Goal: Information Seeking & Learning: Learn about a topic

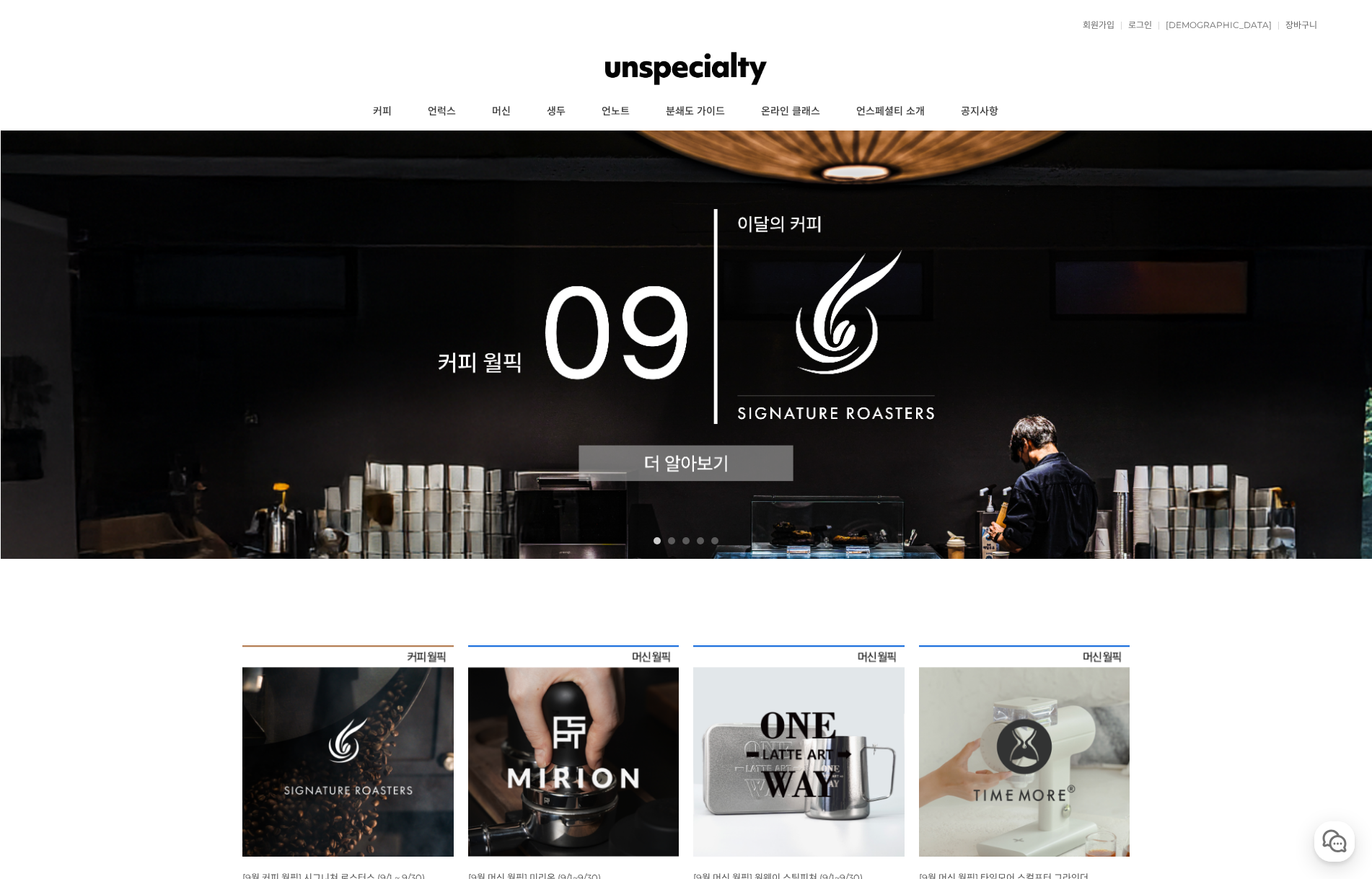
click at [596, 234] on img at bounding box center [686, 344] width 1372 height 428
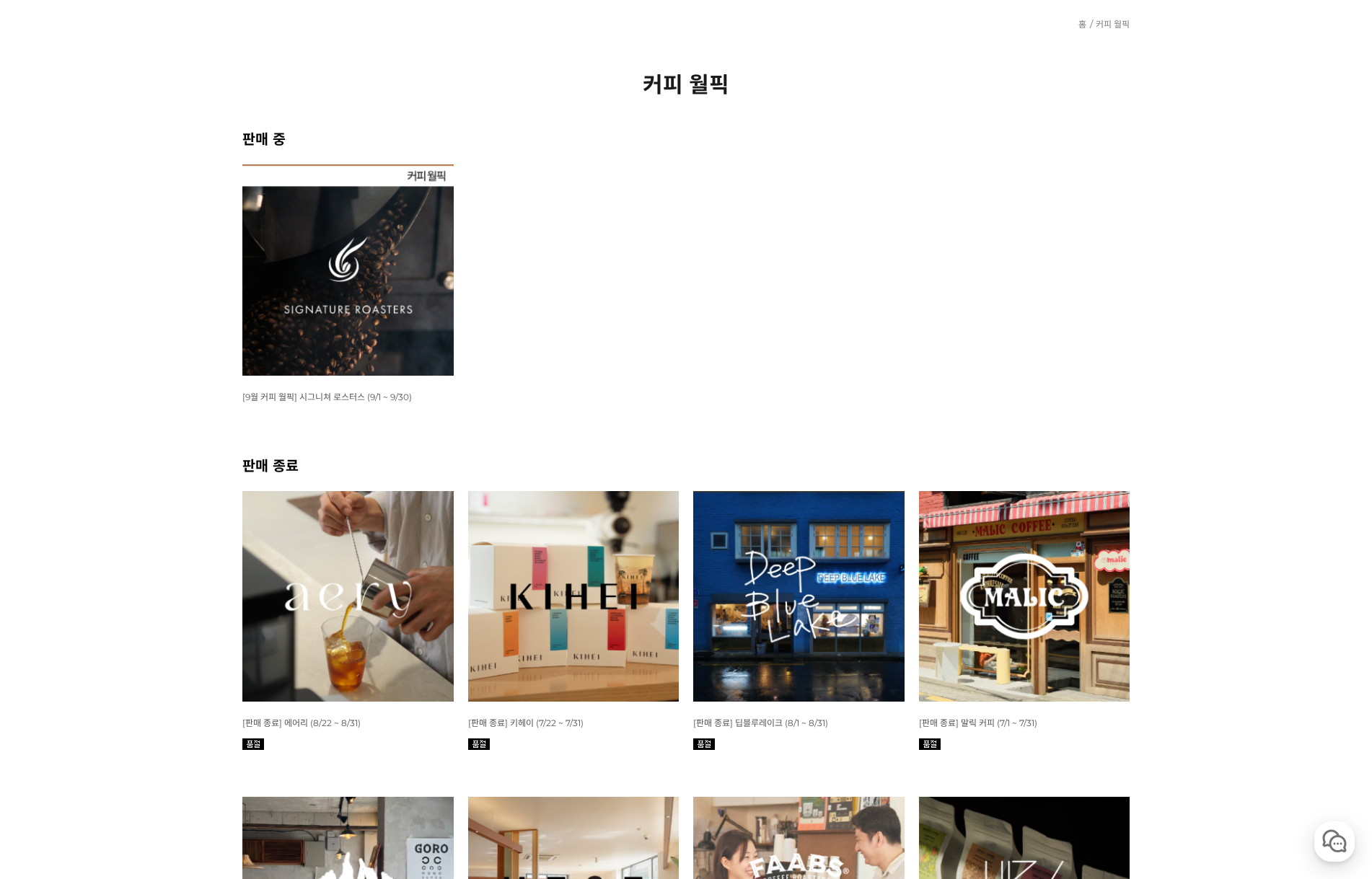
scroll to position [432, 0]
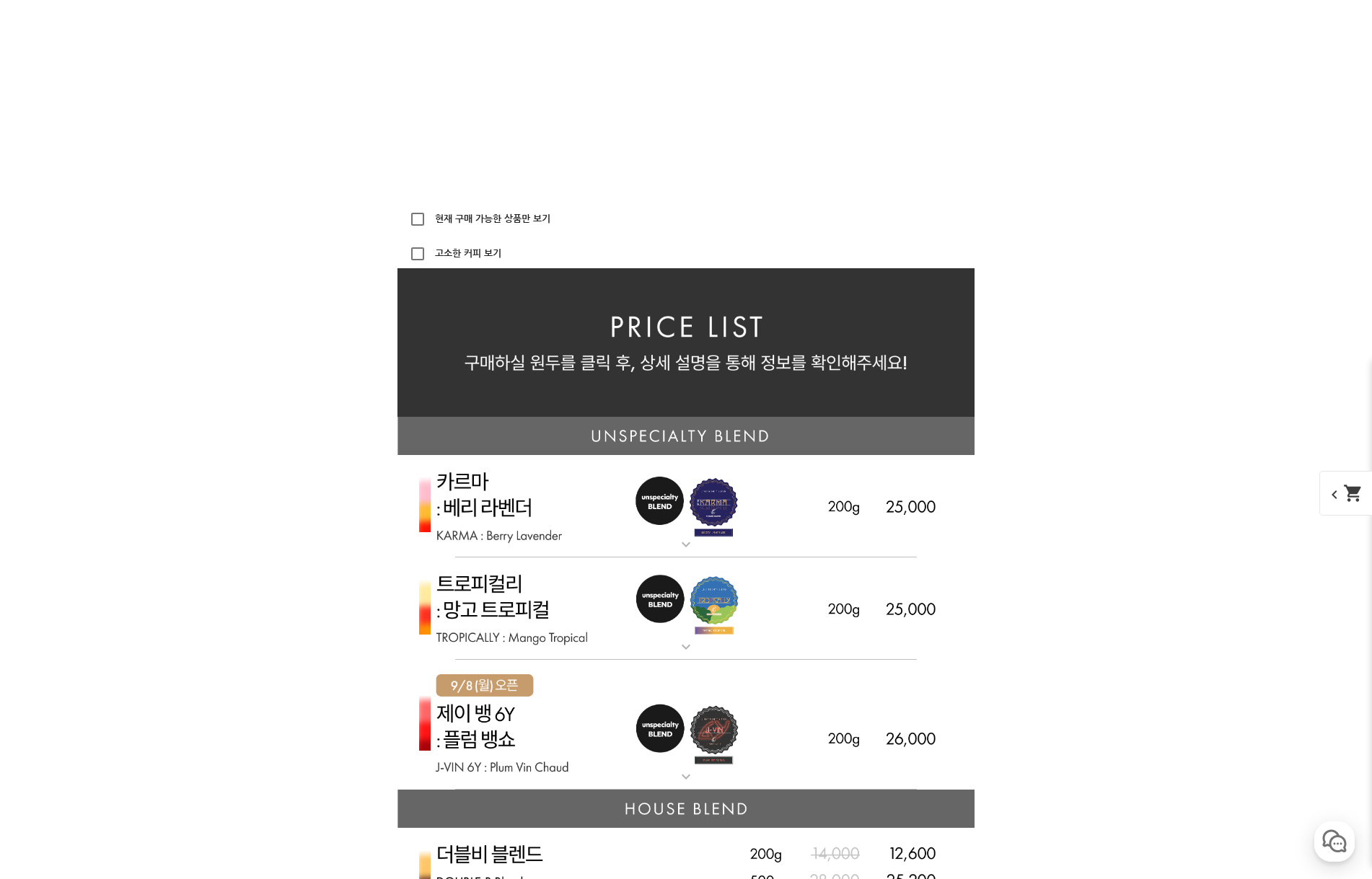
scroll to position [3172, 0]
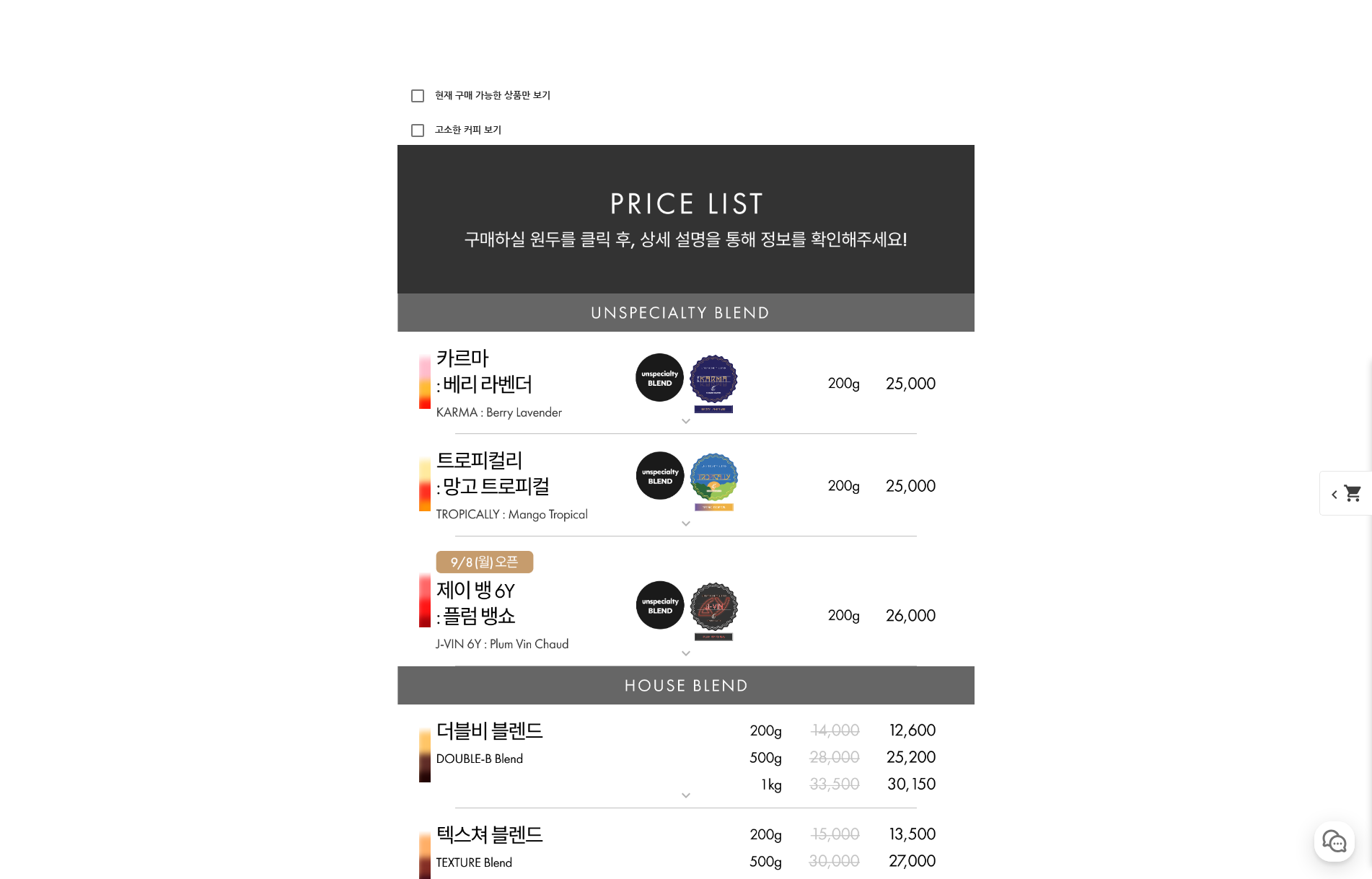
click at [515, 395] on img at bounding box center [685, 383] width 577 height 103
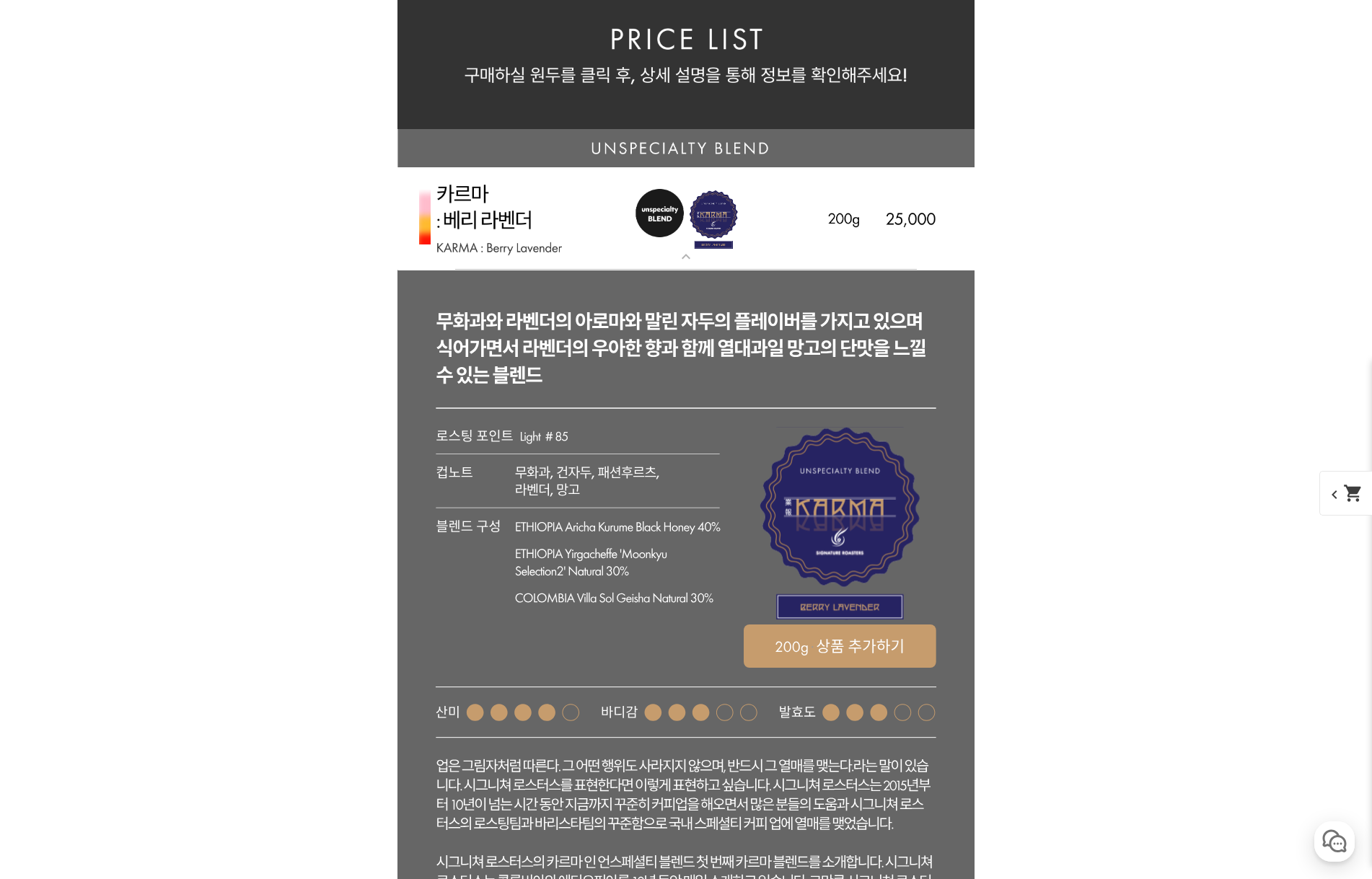
scroll to position [3317, 0]
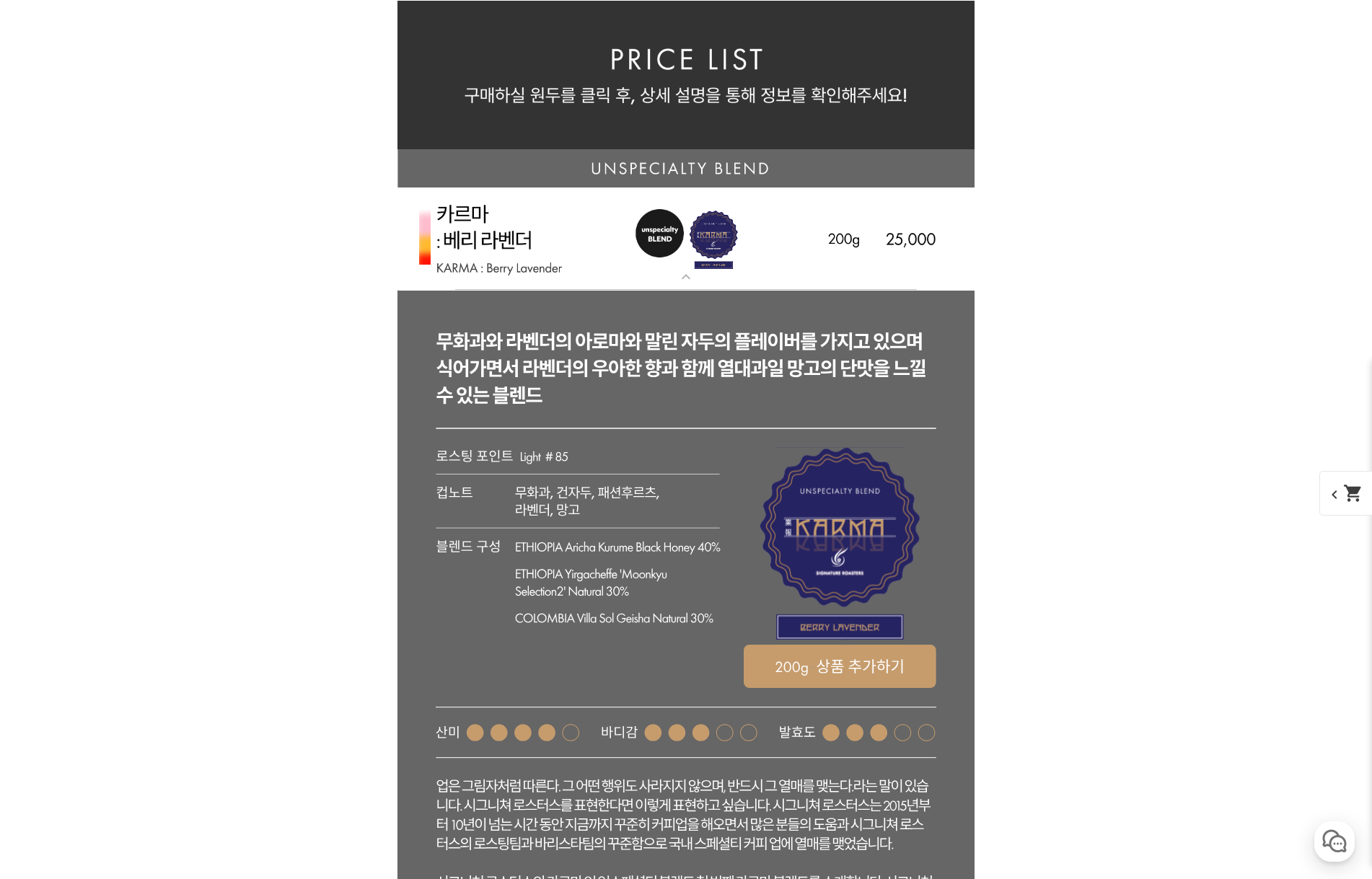
click at [536, 229] on img at bounding box center [685, 239] width 577 height 103
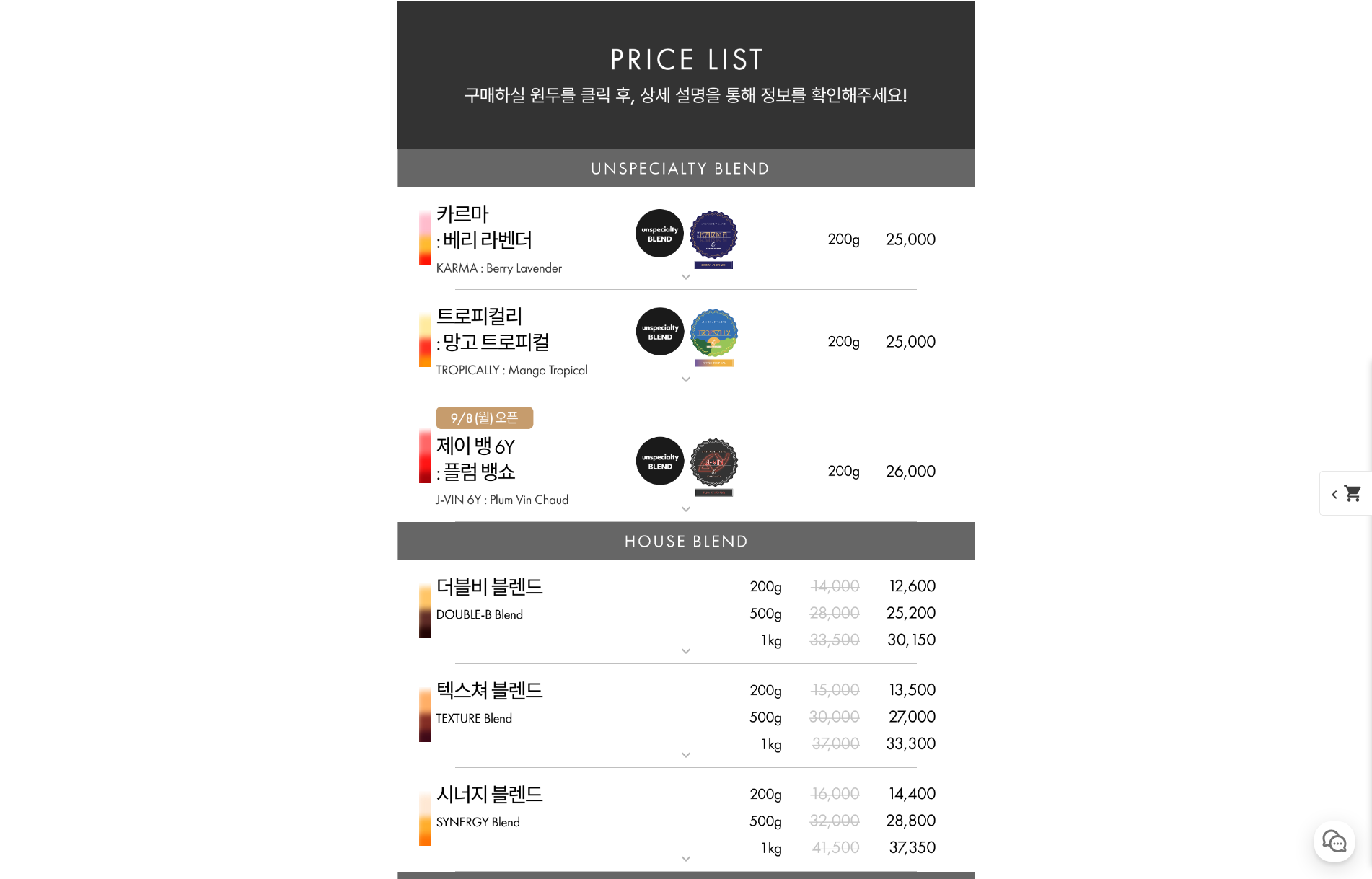
click at [516, 358] on img at bounding box center [685, 341] width 577 height 103
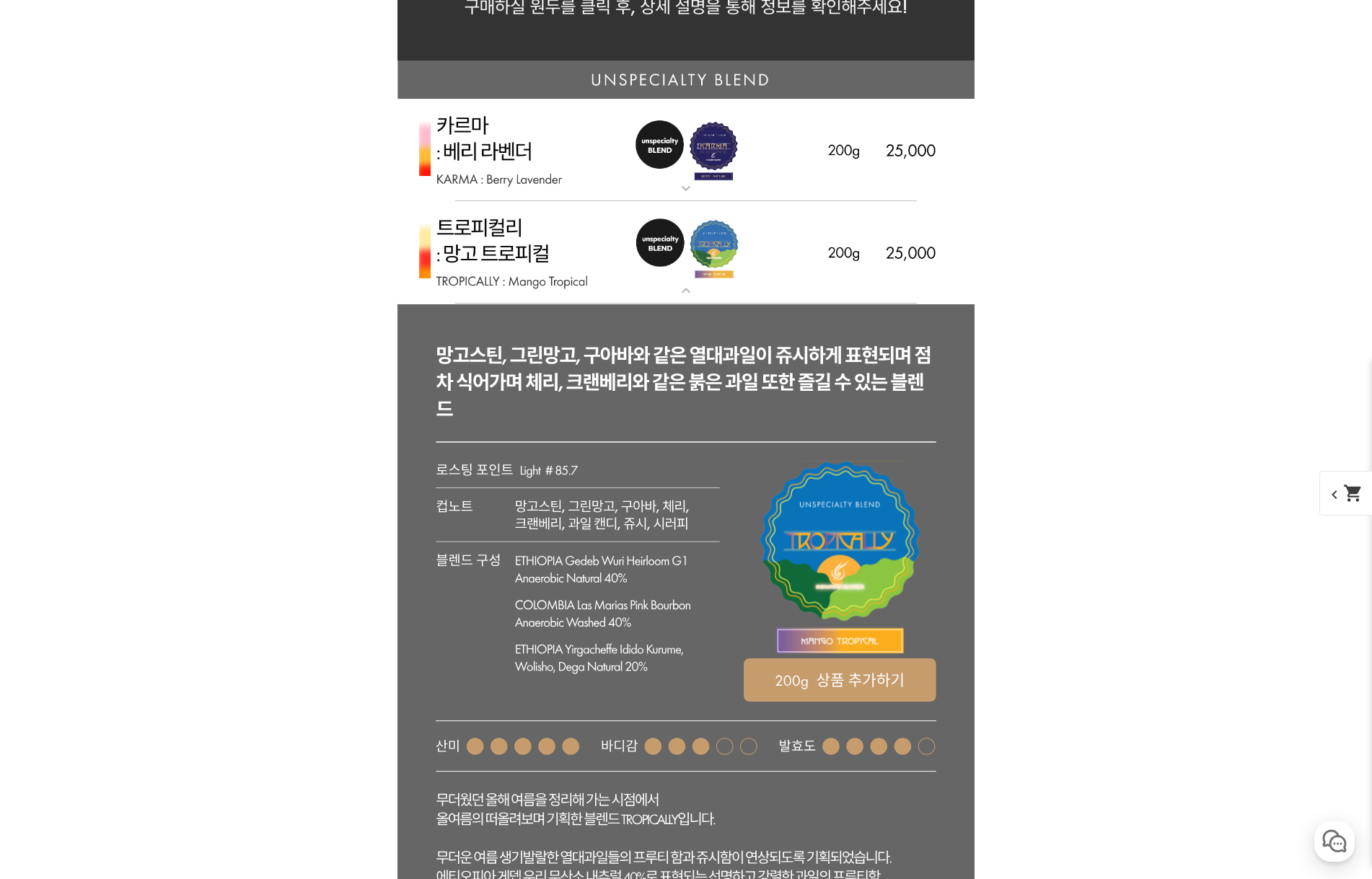
scroll to position [3389, 0]
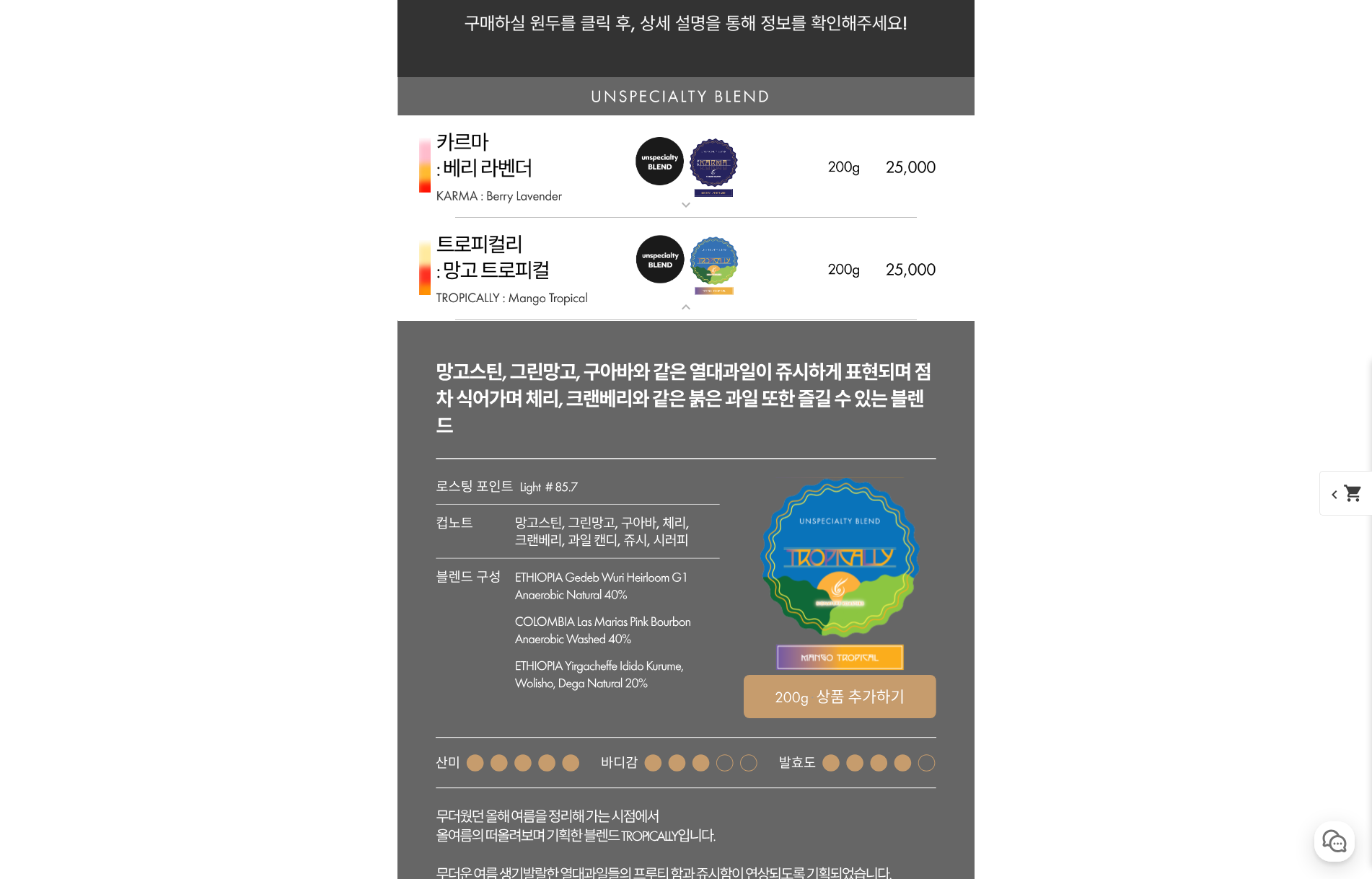
click at [550, 254] on img at bounding box center [685, 269] width 577 height 103
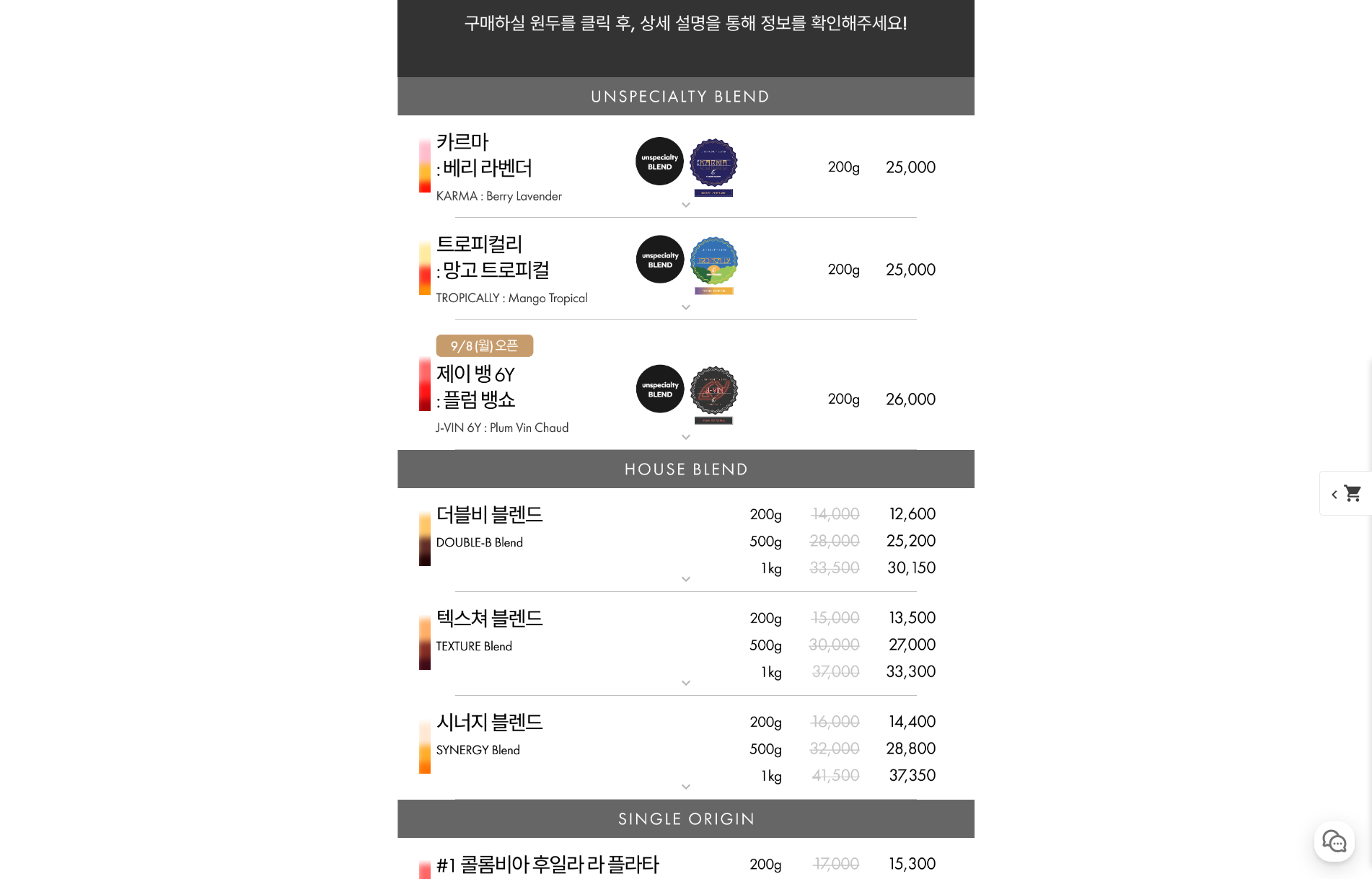
click at [529, 387] on img at bounding box center [685, 385] width 577 height 130
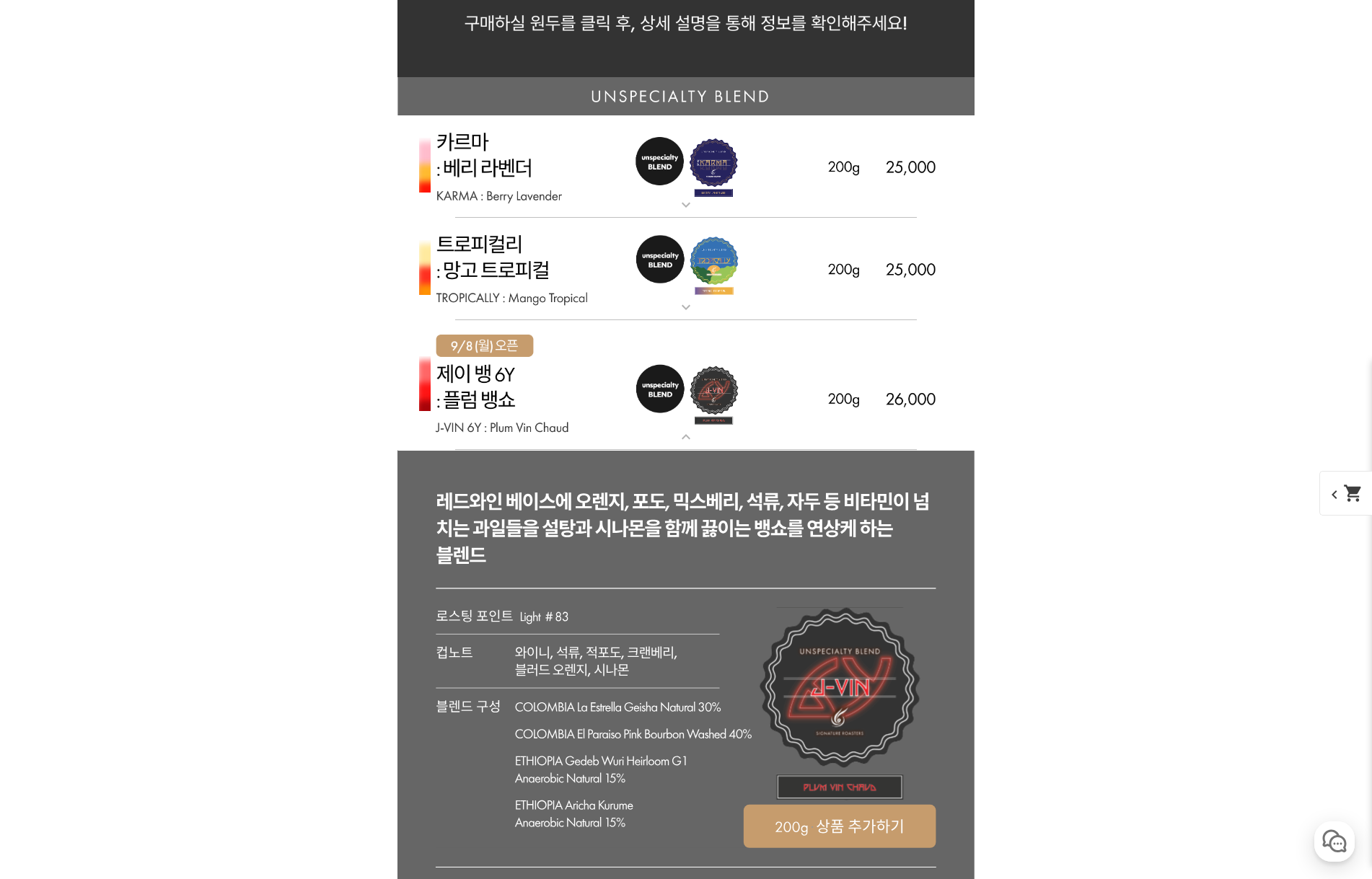
click at [529, 387] on img at bounding box center [685, 385] width 577 height 130
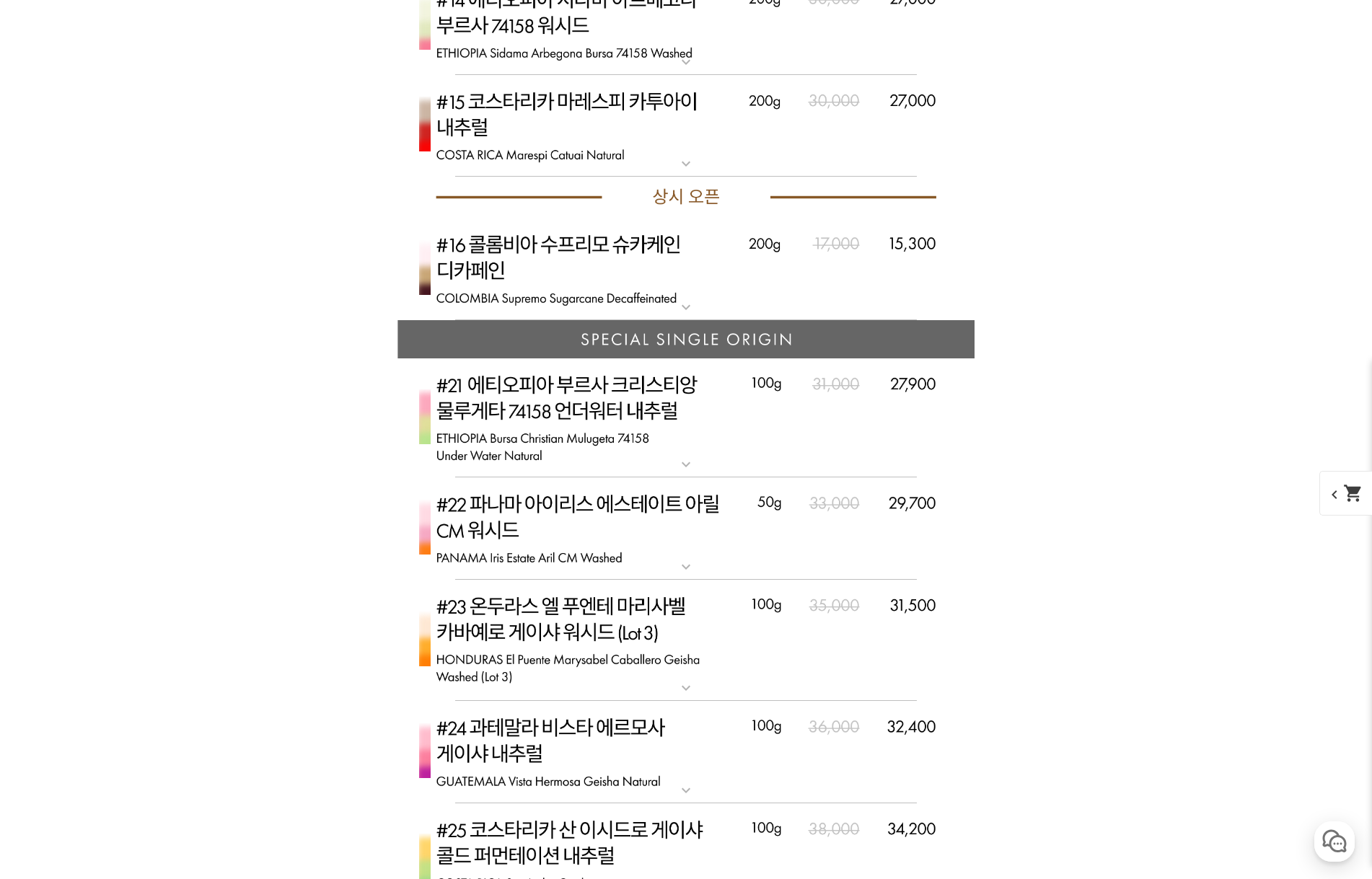
scroll to position [5768, 0]
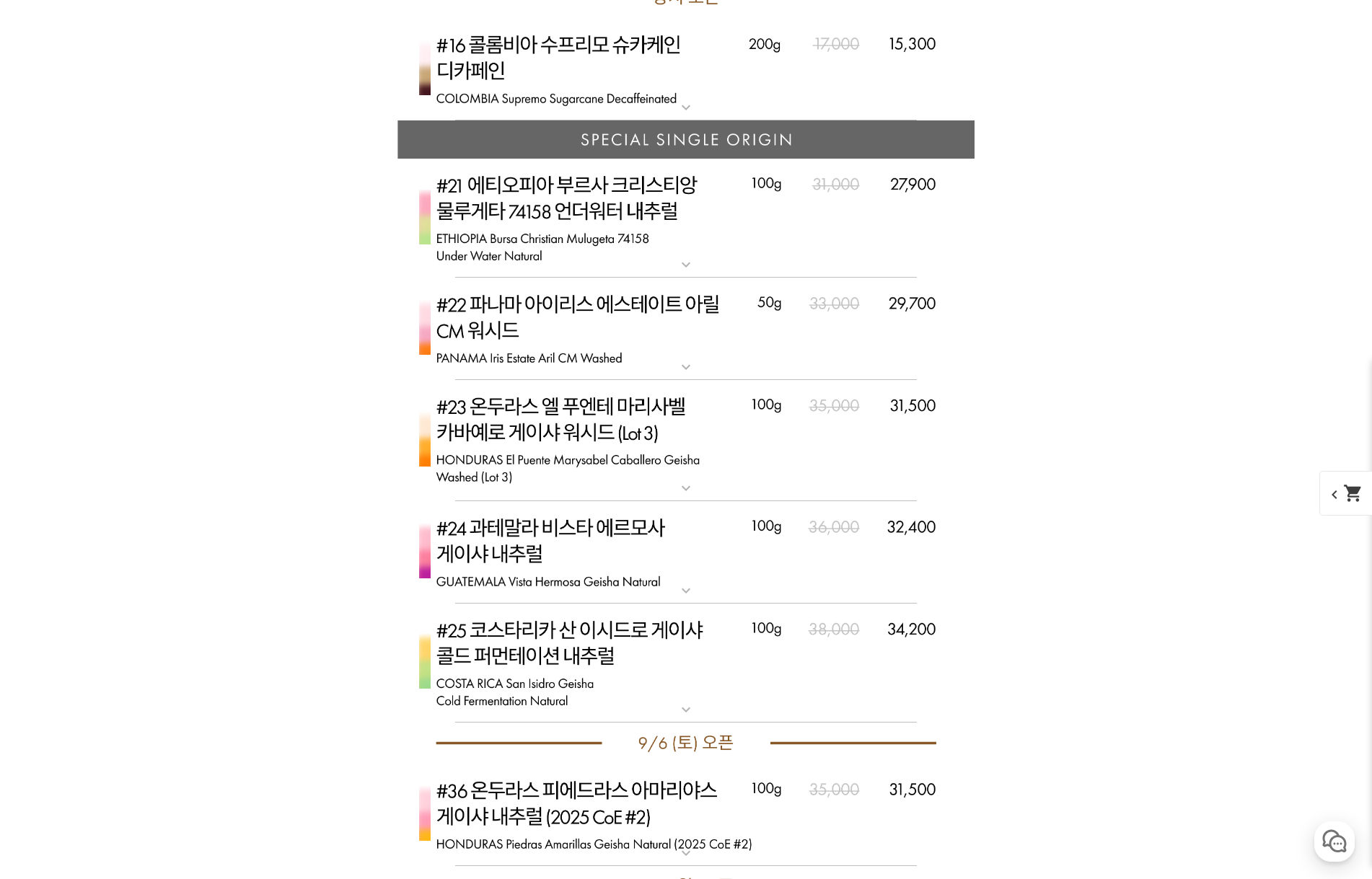
click at [660, 242] on img at bounding box center [685, 218] width 577 height 120
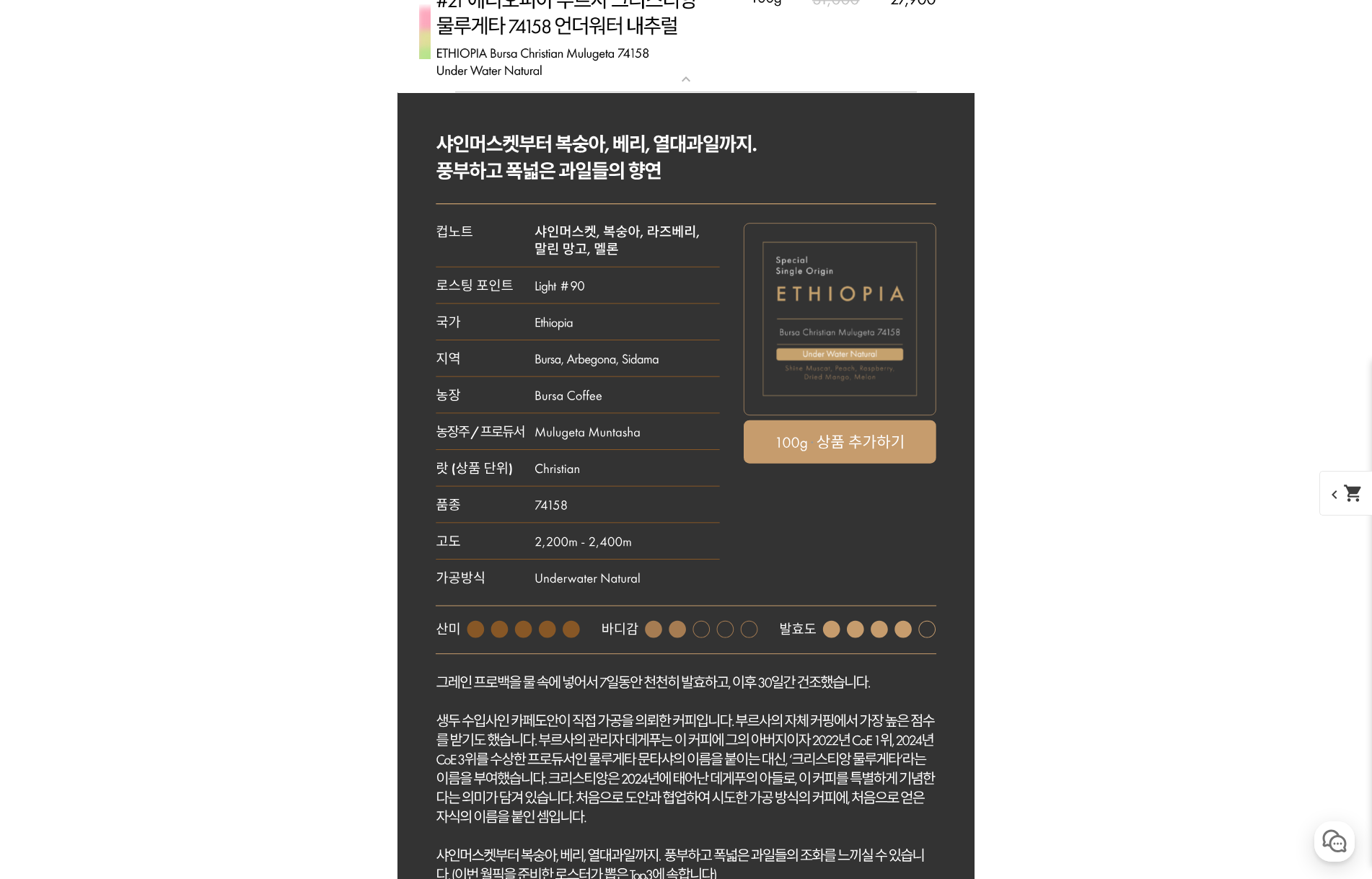
scroll to position [5913, 0]
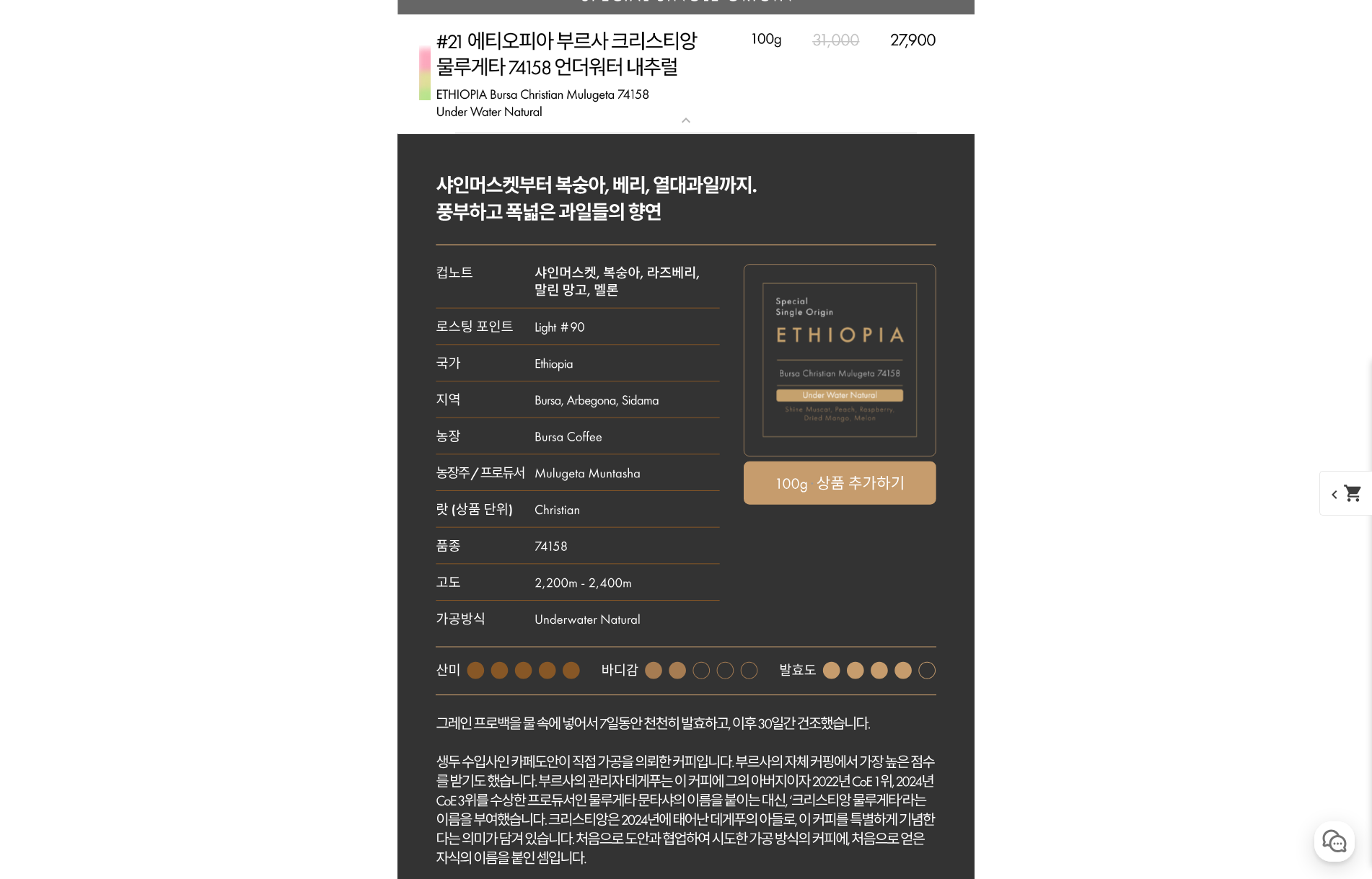
click at [560, 94] on img at bounding box center [685, 74] width 577 height 120
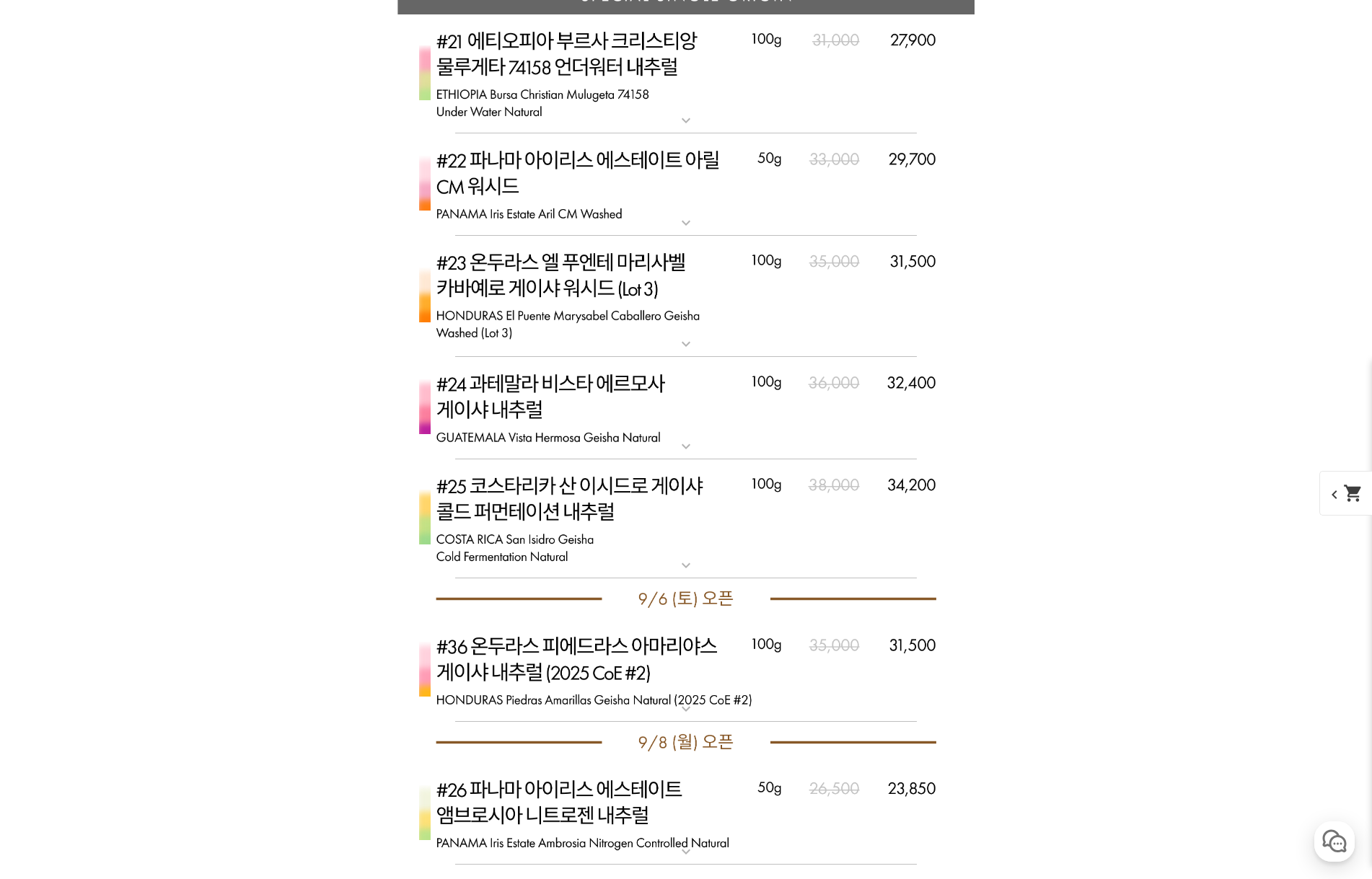
click at [564, 79] on img at bounding box center [685, 74] width 577 height 120
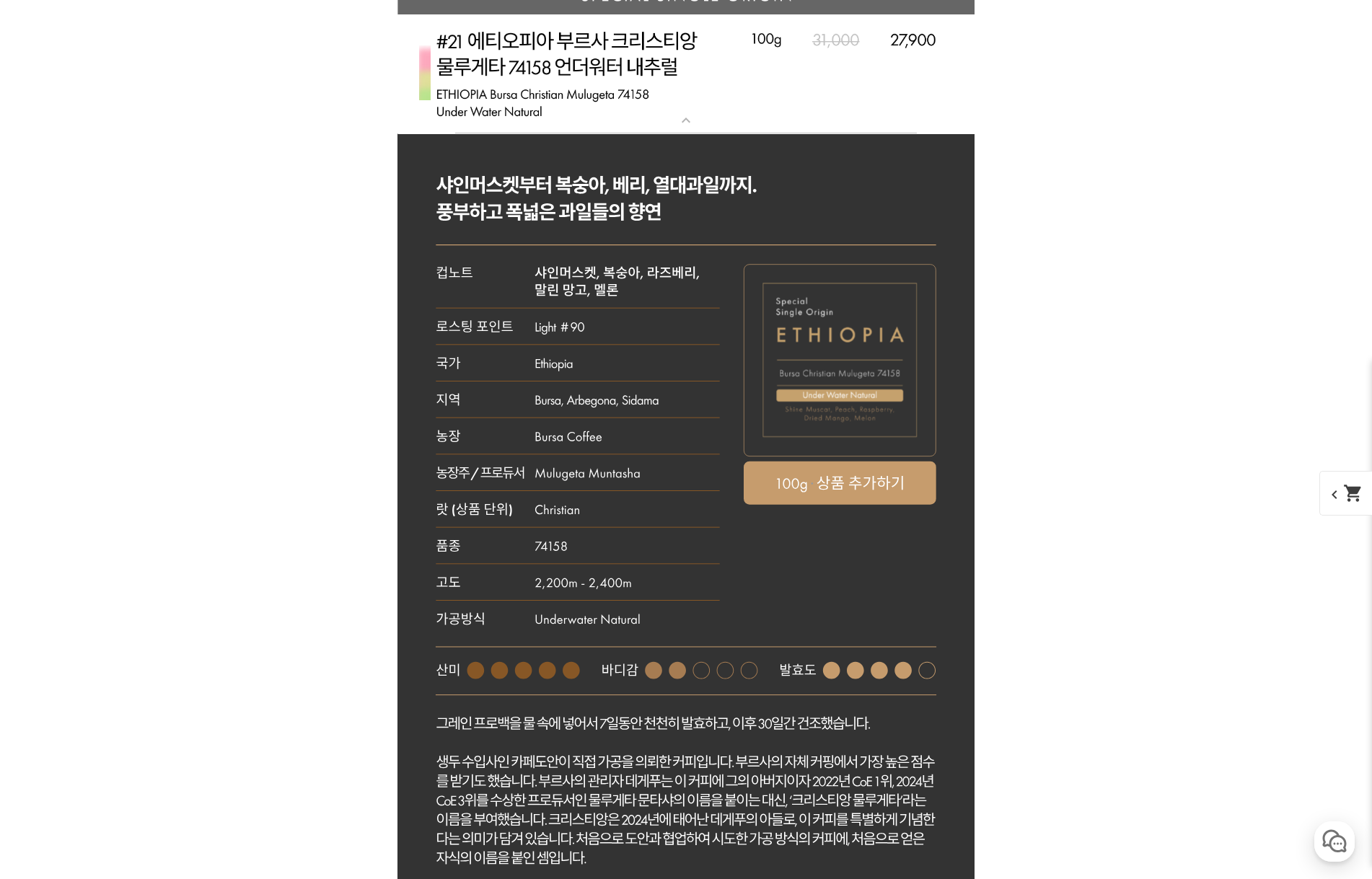
click at [561, 81] on img at bounding box center [685, 74] width 577 height 120
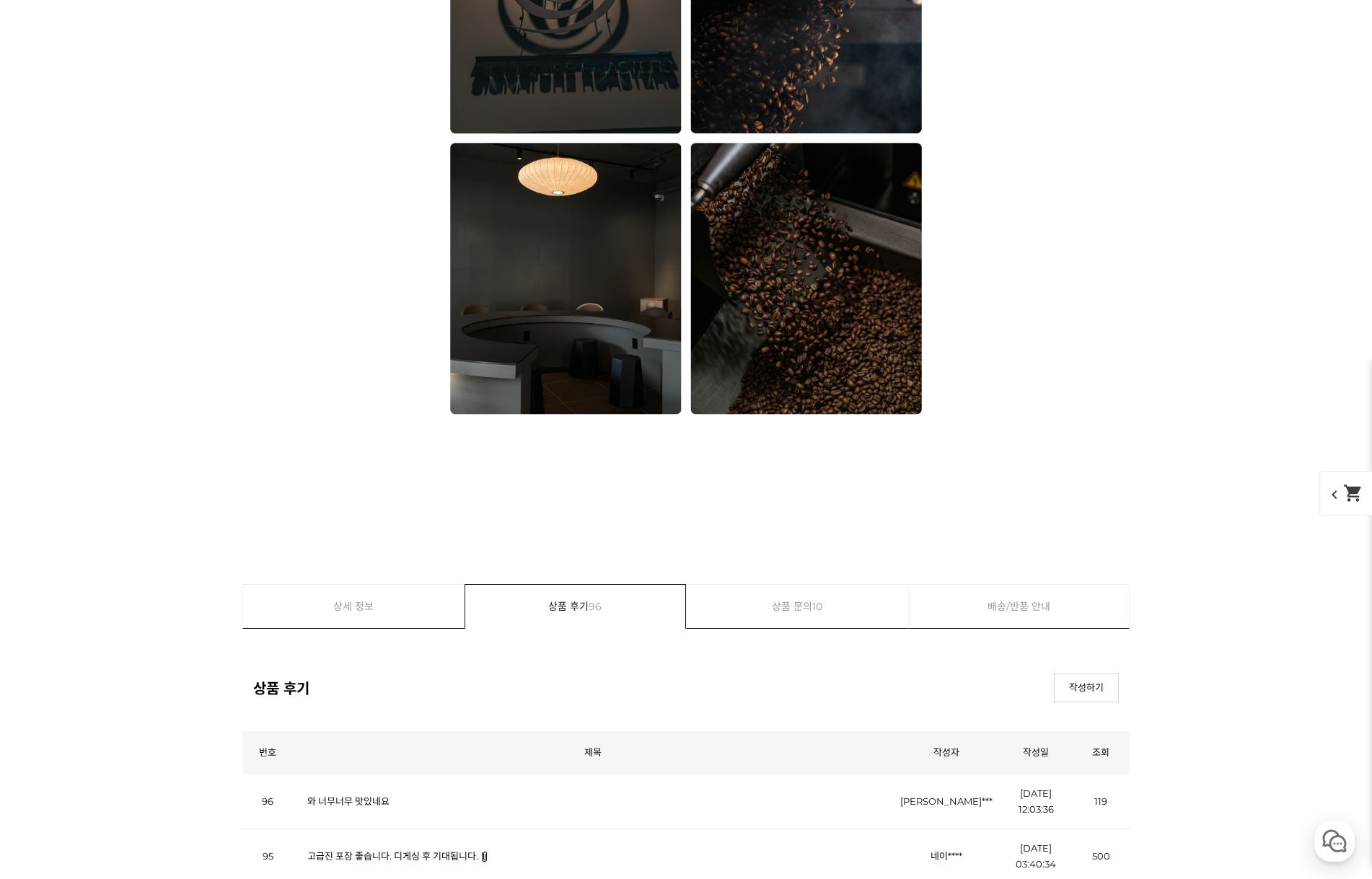
scroll to position [16320, 0]
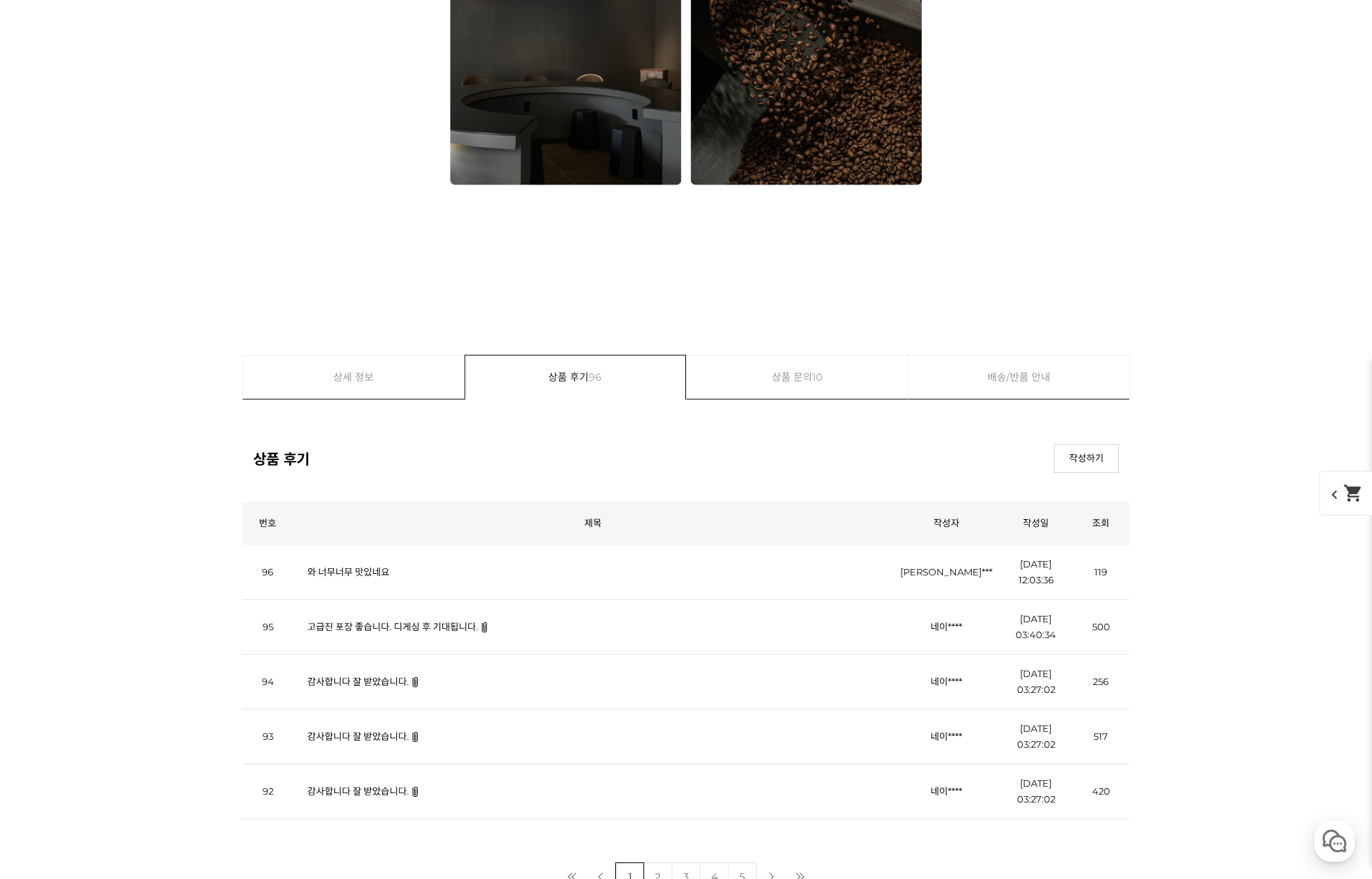
drag, startPoint x: 1079, startPoint y: 191, endPoint x: 1067, endPoint y: 191, distance: 12.0
